Goal: Find specific page/section: Find specific page/section

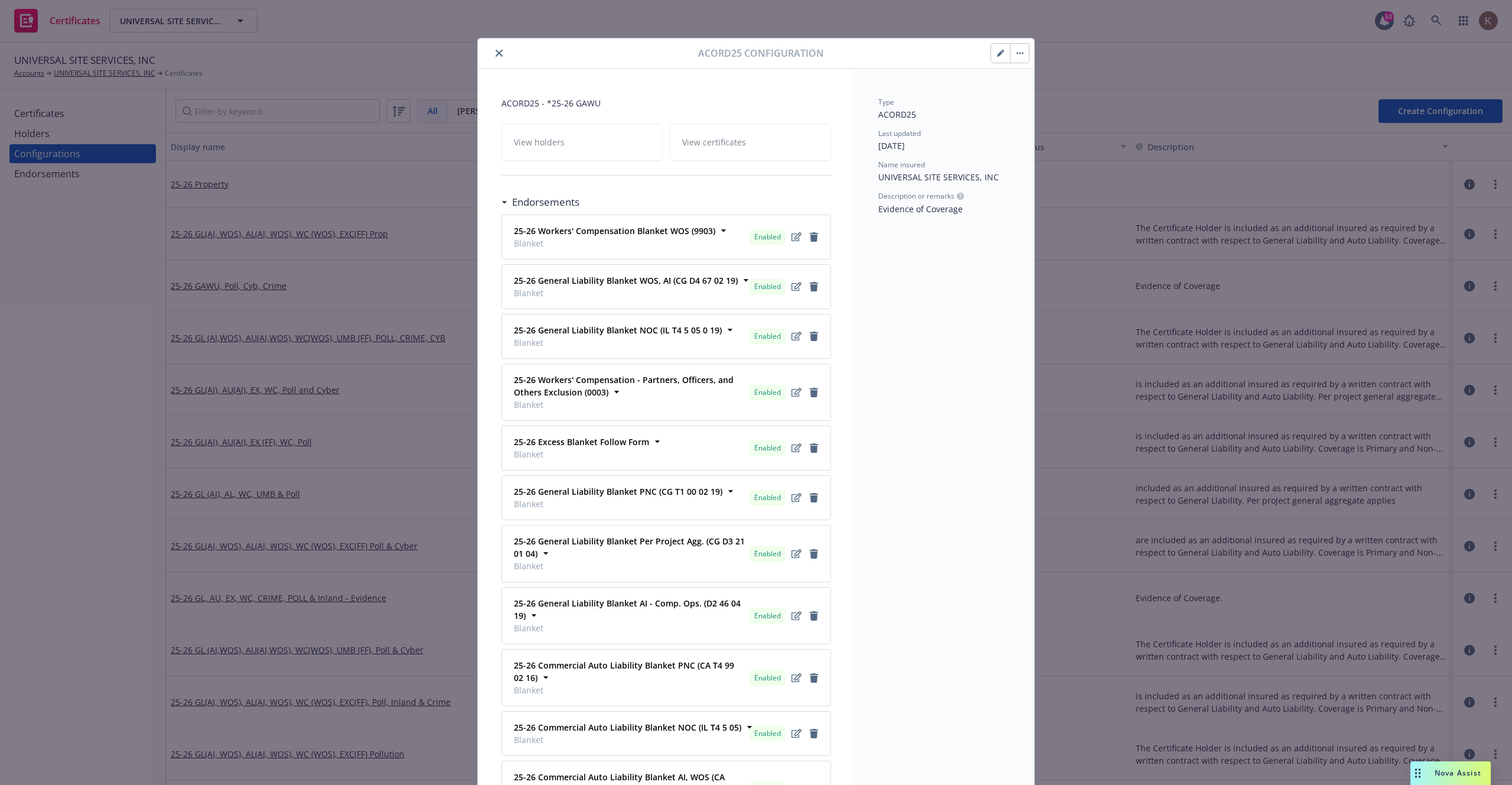
click at [499, 49] on icon "close" at bounding box center [499, 53] width 7 height 7
